Goal: Information Seeking & Learning: Understand process/instructions

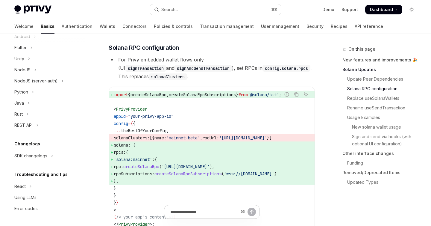
scroll to position [348, 0]
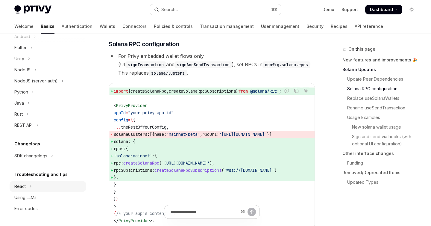
click at [22, 190] on button "React" at bounding box center [48, 186] width 77 height 11
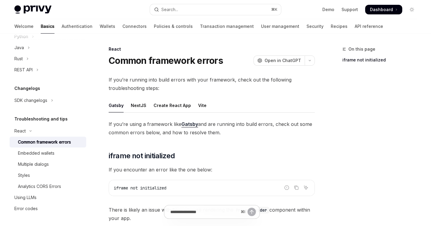
scroll to position [4, 0]
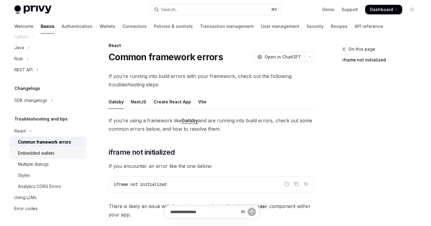
click at [54, 154] on div "Embedded wallets" at bounding box center [36, 152] width 37 height 7
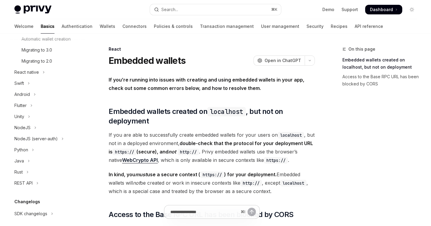
scroll to position [168, 0]
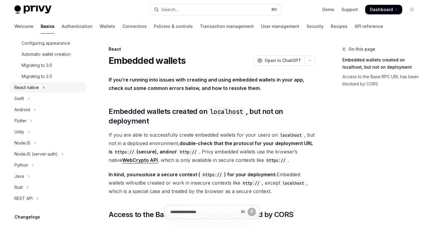
click at [27, 90] on div "React native" at bounding box center [26, 87] width 25 height 7
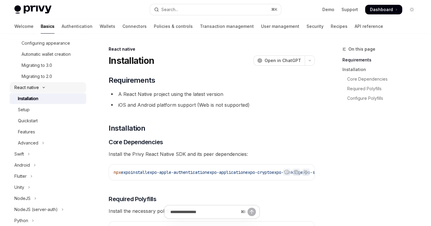
click at [29, 89] on div "React native" at bounding box center [26, 87] width 25 height 7
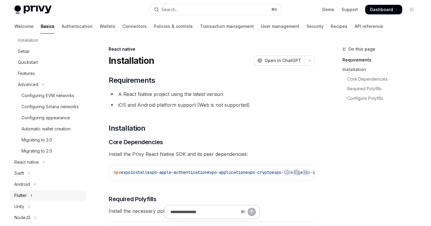
scroll to position [93, 0]
click at [51, 134] on link "Automatic wallet creation" at bounding box center [48, 129] width 77 height 11
type textarea "*"
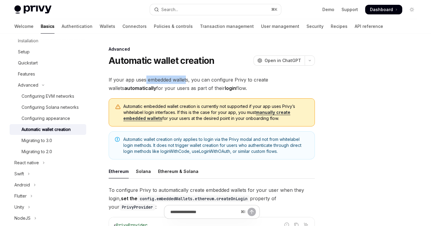
drag, startPoint x: 145, startPoint y: 81, endPoint x: 185, endPoint y: 78, distance: 40.0
click at [185, 78] on span "If your app uses embedded wallets, you can configure Privy to create wallets au…" at bounding box center [212, 83] width 206 height 17
drag, startPoint x: 146, startPoint y: 87, endPoint x: 203, endPoint y: 88, distance: 56.9
click at [203, 88] on span "If your app uses embedded wallets, you can configure Privy to create wallets au…" at bounding box center [212, 83] width 206 height 17
drag, startPoint x: 168, startPoint y: 105, endPoint x: 215, endPoint y: 106, distance: 46.7
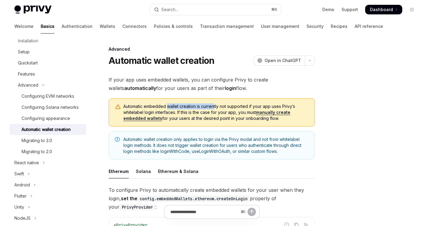
click at [215, 106] on span "Automatic embedded wallet creation is currently not supported if your app uses …" at bounding box center [215, 112] width 185 height 18
click at [157, 114] on span "Automatic embedded wallet creation is currently not supported if your app uses …" at bounding box center [215, 112] width 185 height 18
drag, startPoint x: 167, startPoint y: 118, endPoint x: 232, endPoint y: 119, distance: 65.0
click at [232, 119] on span "Automatic embedded wallet creation is currently not supported if your app uses …" at bounding box center [215, 112] width 185 height 18
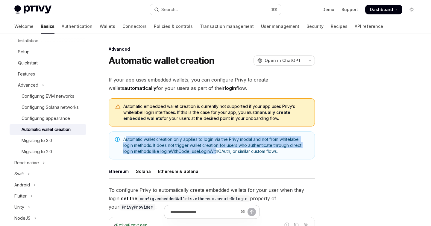
drag, startPoint x: 125, startPoint y: 140, endPoint x: 217, endPoint y: 149, distance: 92.6
click at [217, 149] on span "Automatic wallet creation only applies to login via the Privy modal and not fro…" at bounding box center [215, 145] width 185 height 18
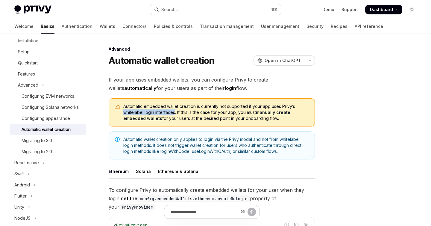
drag, startPoint x: 124, startPoint y: 112, endPoint x: 175, endPoint y: 113, distance: 51.2
click at [175, 113] on span "Automatic embedded wallet creation is currently not supported if your app uses …" at bounding box center [215, 112] width 185 height 18
copy span "whitelabel login interfaces"
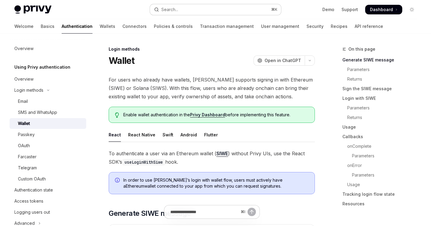
click at [171, 7] on div "Search..." at bounding box center [169, 9] width 17 height 7
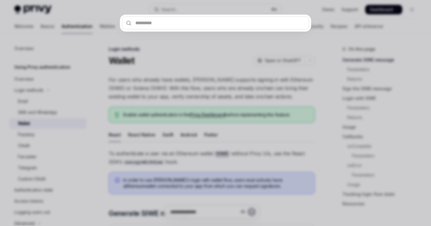
type input "**********"
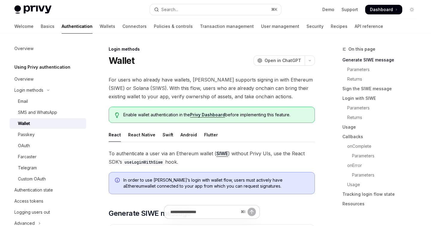
type textarea "*"
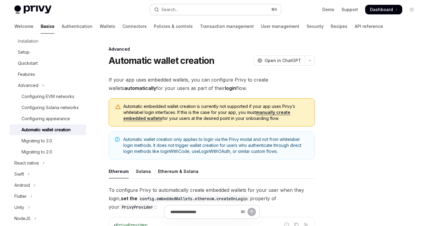
click at [173, 8] on div "Search..." at bounding box center [169, 9] width 17 height 7
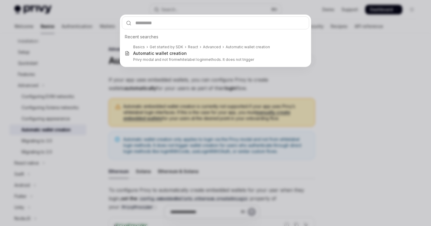
type input "**********"
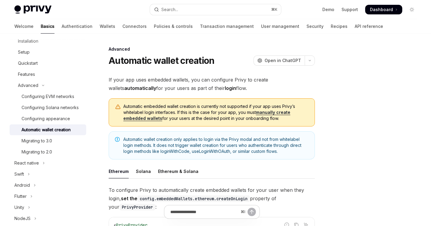
type textarea "*"
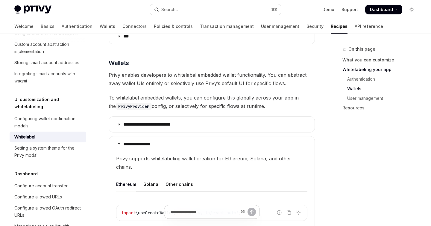
scroll to position [575, 0]
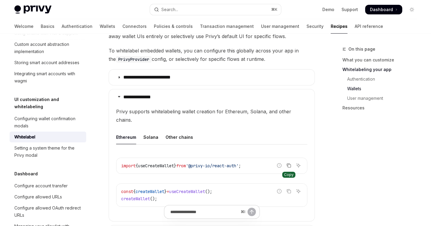
click at [290, 163] on icon "Copy the contents from the code block" at bounding box center [289, 165] width 5 height 5
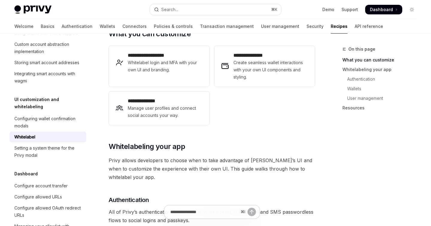
scroll to position [123, 0]
copy span "Whitelabeling your app"
drag, startPoint x: 191, startPoint y: 137, endPoint x: 111, endPoint y: 137, distance: 80.3
click at [111, 141] on h2 "​ Whitelabeling your app" at bounding box center [212, 146] width 206 height 10
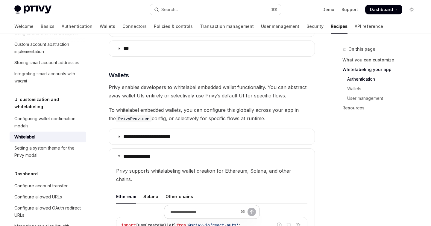
scroll to position [517, 0]
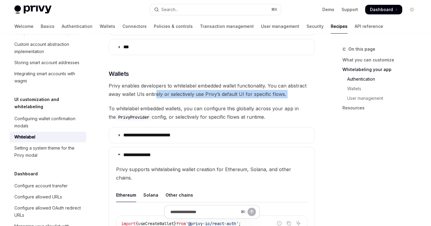
drag, startPoint x: 155, startPoint y: 87, endPoint x: 209, endPoint y: 91, distance: 53.7
click at [209, 91] on div "**********" at bounding box center [212, 24] width 206 height 931
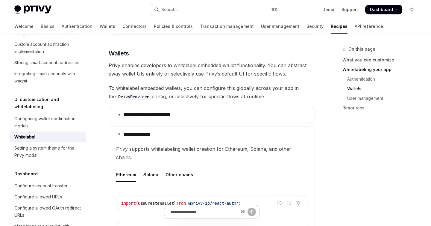
scroll to position [543, 0]
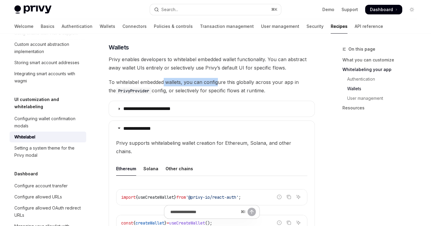
drag, startPoint x: 164, startPoint y: 72, endPoint x: 217, endPoint y: 74, distance: 52.7
click at [217, 78] on span "To whitelabel embedded wallets, you can configure this globally across your app…" at bounding box center [212, 86] width 206 height 17
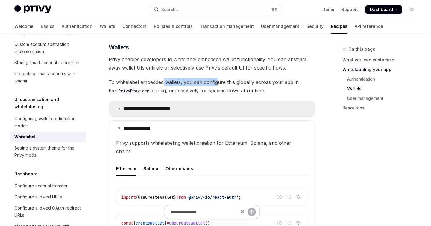
click at [159, 106] on p "**********" at bounding box center [152, 109] width 58 height 6
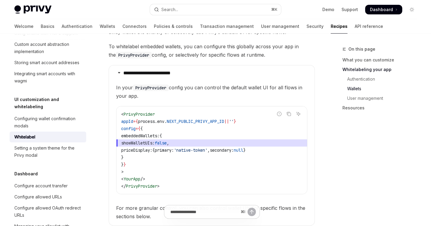
scroll to position [592, 0]
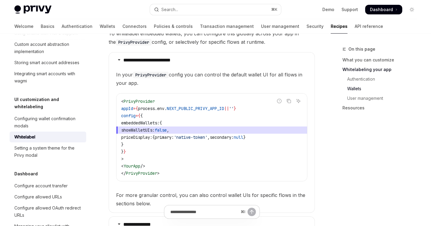
click at [155, 127] on span "showWalletUIs:" at bounding box center [138, 129] width 34 height 5
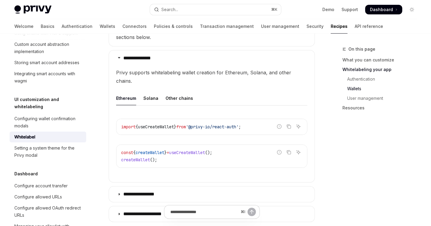
scroll to position [759, 0]
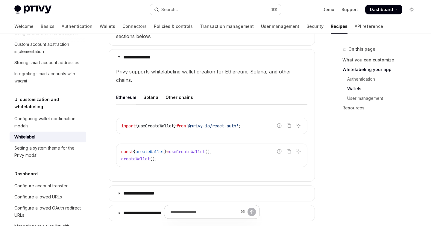
click at [289, 118] on div "import { useCreateWallet } from '@privy-io/react-auth' ;" at bounding box center [211, 126] width 191 height 16
click at [289, 123] on icon "Copy the contents from the code block" at bounding box center [289, 125] width 5 height 5
click at [290, 149] on icon "Copy the contents from the code block" at bounding box center [289, 151] width 5 height 5
